Goal: Check status: Check status

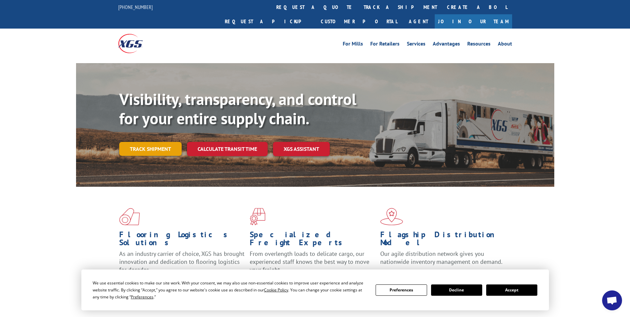
click at [154, 142] on link "Track shipment" at bounding box center [150, 149] width 62 height 14
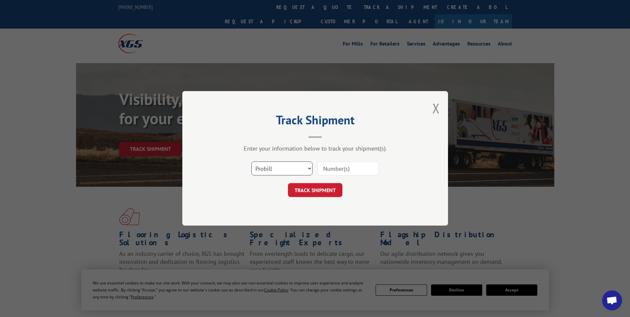
click at [312, 166] on select "Select category... Probill BOL PO" at bounding box center [281, 169] width 61 height 14
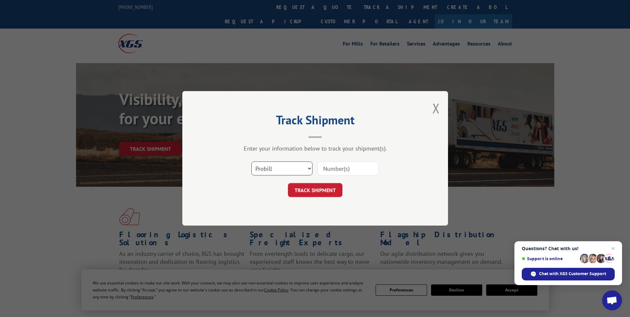
select select "bol"
click at [251, 162] on select "Select category... Probill BOL PO" at bounding box center [281, 169] width 61 height 14
click at [345, 164] on input at bounding box center [347, 169] width 61 height 14
click at [353, 170] on input at bounding box center [347, 169] width 61 height 14
paste input "816270"
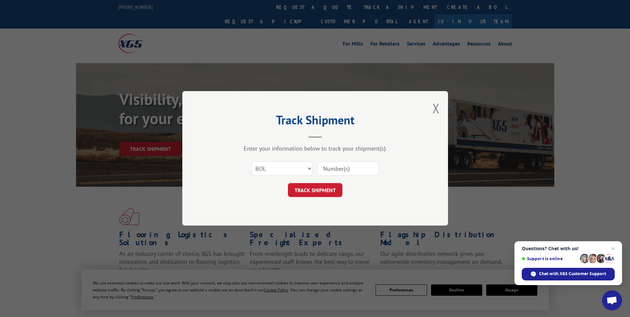
type input "816270"
click button "TRACK SHIPMENT" at bounding box center [315, 190] width 54 height 14
